Goal: Information Seeking & Learning: Learn about a topic

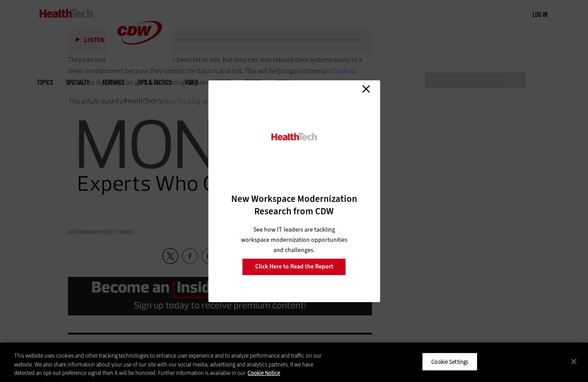
scroll to position [1878, 0]
click at [365, 88] on link "Close" at bounding box center [366, 89] width 13 height 13
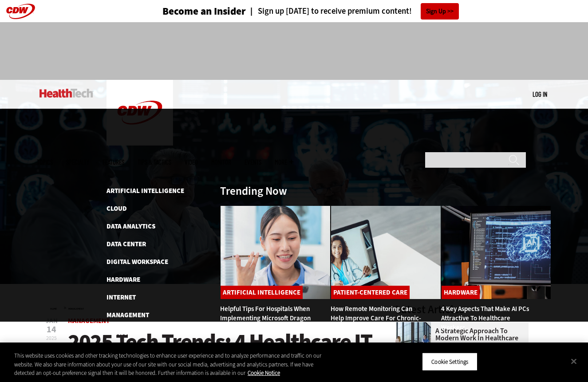
scroll to position [0, 0]
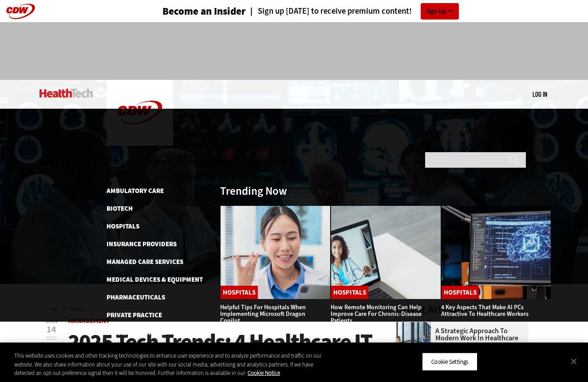
click at [171, 159] on link "Tips & Tactics" at bounding box center [155, 162] width 34 height 7
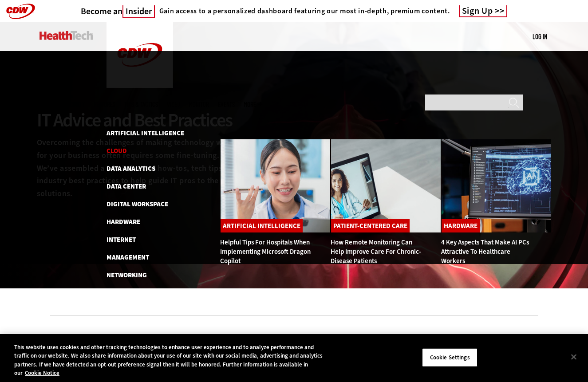
click at [115, 147] on link "Cloud" at bounding box center [117, 151] width 20 height 9
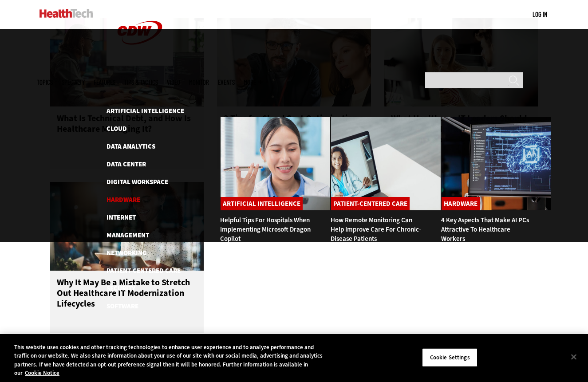
scroll to position [746, 0]
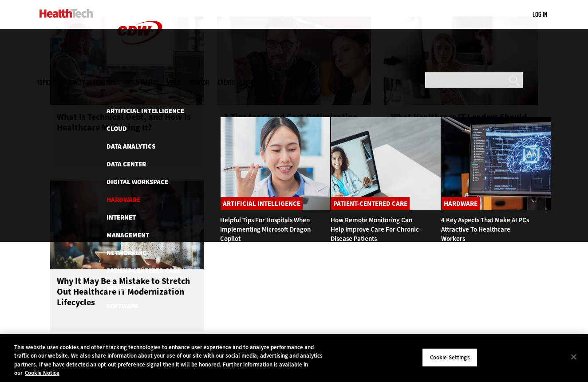
click at [127, 195] on link "Hardware" at bounding box center [124, 199] width 34 height 9
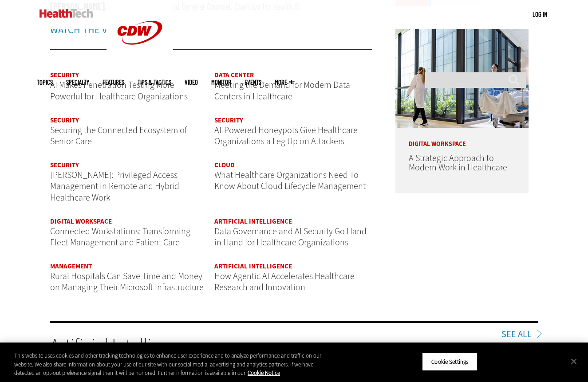
scroll to position [1009, 0]
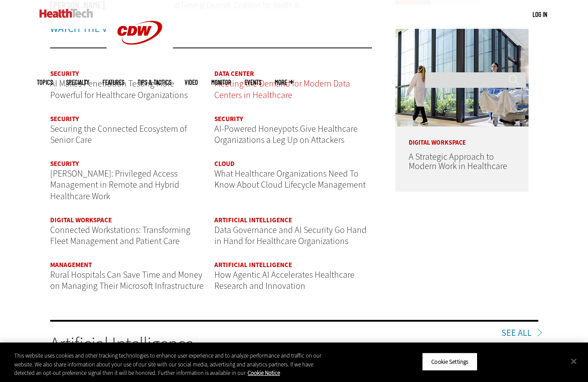
click at [241, 87] on span "Meeting the Demand for Modern Data Centers in Healthcare" at bounding box center [282, 90] width 136 height 24
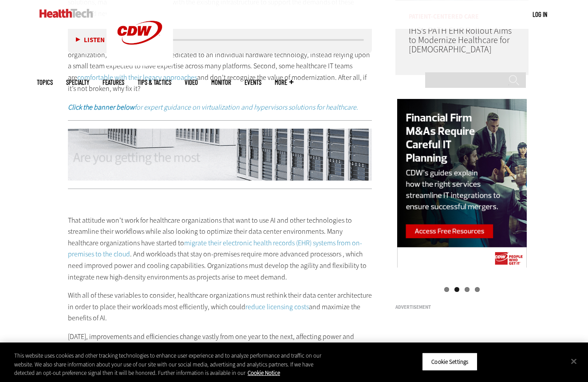
scroll to position [776, 0]
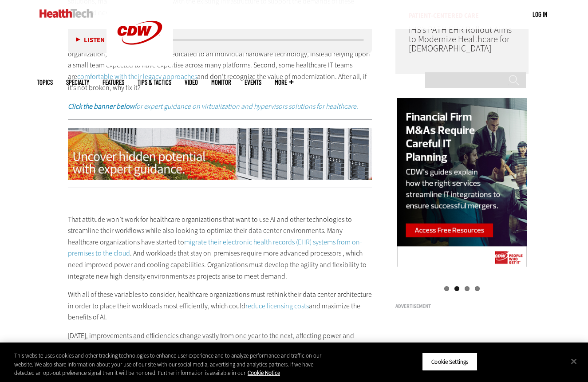
click at [150, 72] on link "comfortable with their legacy approaches" at bounding box center [137, 76] width 120 height 9
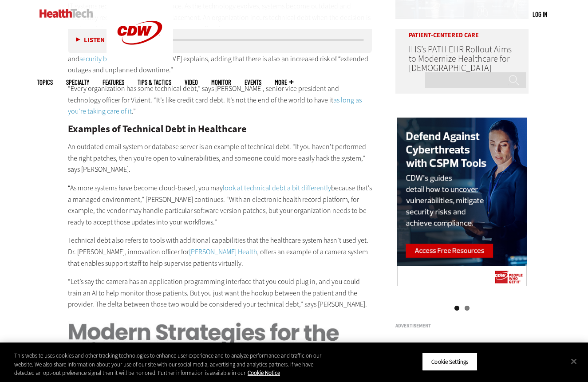
scroll to position [754, 0]
